Goal: Task Accomplishment & Management: Complete application form

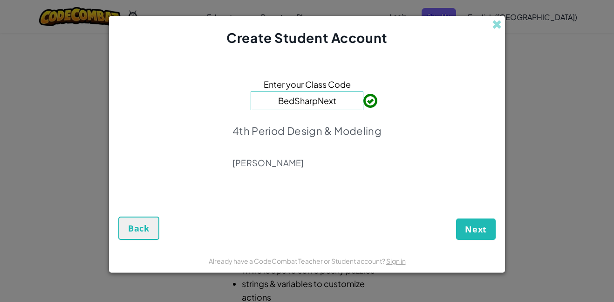
click at [308, 106] on input "BedSharpNext" at bounding box center [307, 100] width 113 height 19
click at [475, 224] on span "Next" at bounding box center [476, 228] width 22 height 11
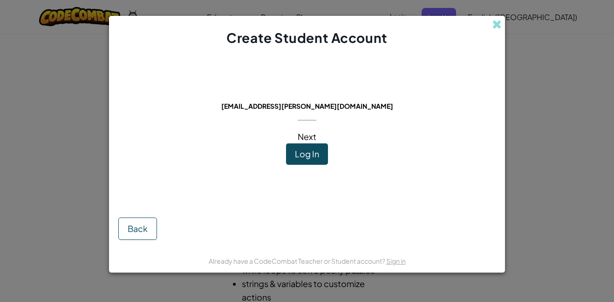
click at [310, 153] on span "Log In" at bounding box center [307, 153] width 24 height 11
